Goal: Browse casually

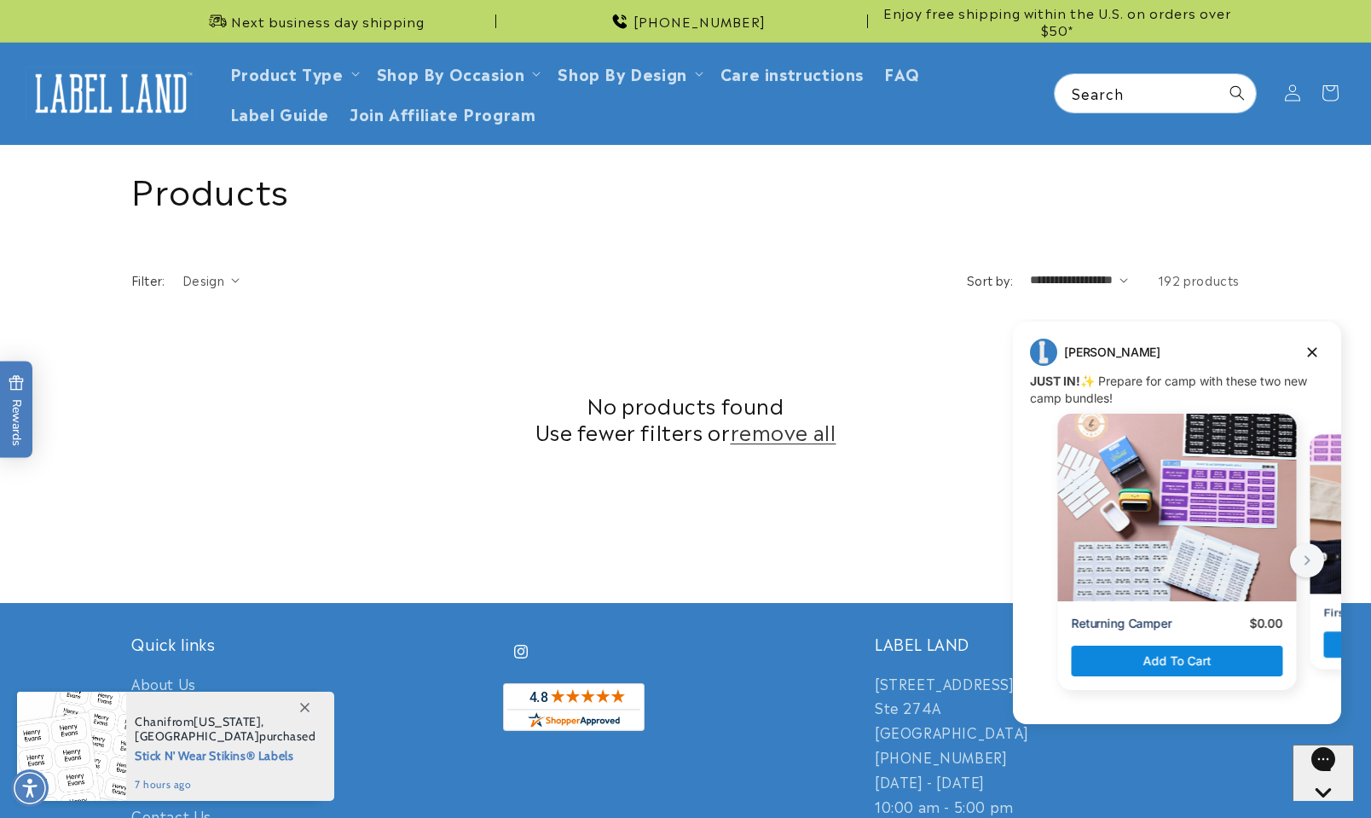
scroll to position [460, 0]
